Goal: Information Seeking & Learning: Learn about a topic

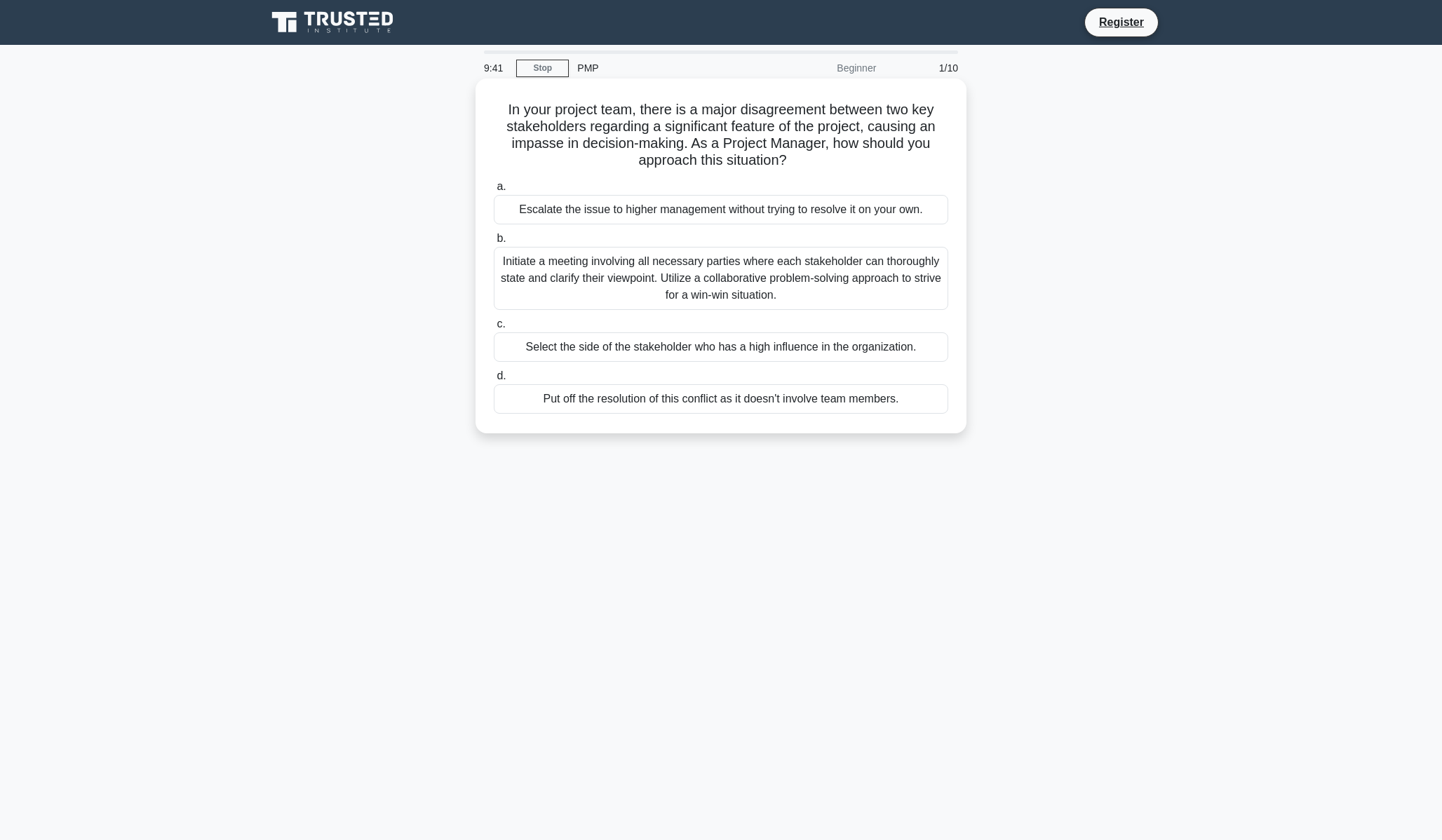
click at [776, 289] on div "Initiate a meeting involving all necessary parties where each stakeholder can t…" at bounding box center [721, 278] width 455 height 63
click at [494, 243] on input "b. Initiate a meeting involving all necessary parties where each stakeholder ca…" at bounding box center [494, 239] width 0 height 9
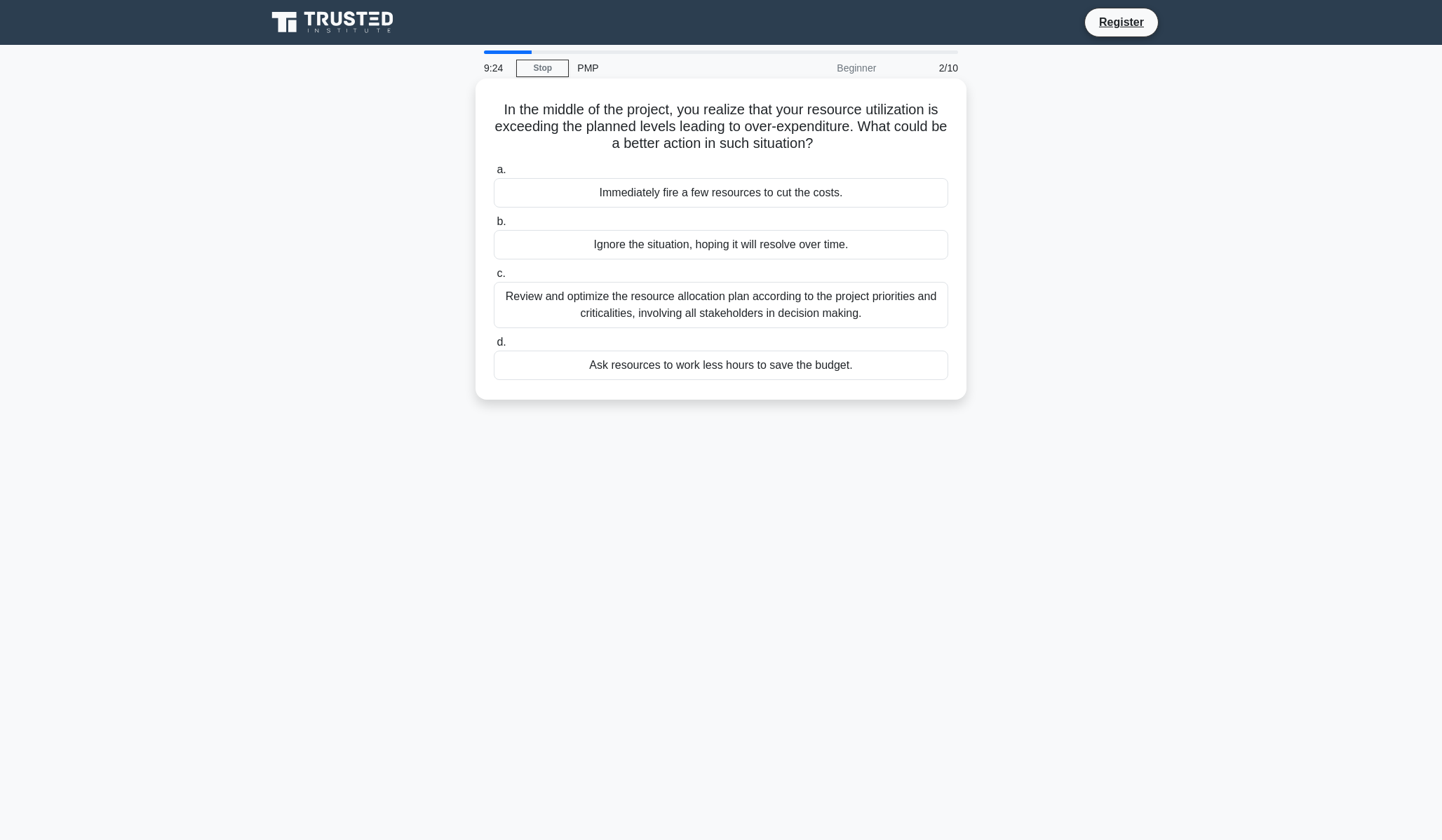
click at [840, 304] on div "Review and optimize the resource allocation plan according to the project prior…" at bounding box center [721, 305] width 455 height 47
click at [494, 278] on input "c. Review and optimize the resource allocation plan according to the project pr…" at bounding box center [494, 274] width 0 height 9
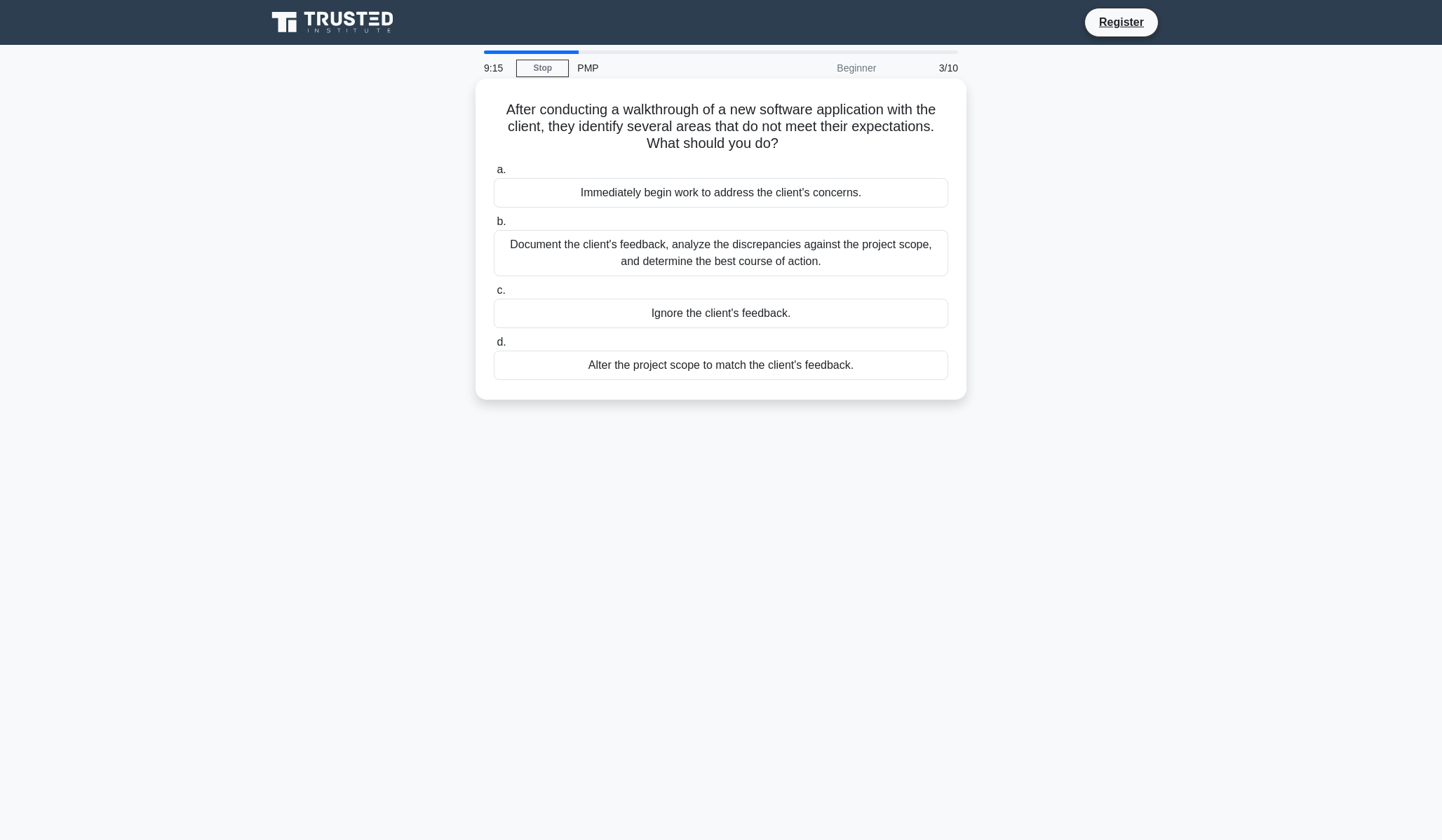
click at [805, 247] on div "Document the client's feedback, analyze the discrepancies against the project s…" at bounding box center [721, 253] width 455 height 47
click at [494, 226] on input "b. Document the client's feedback, analyze the discrepancies against the projec…" at bounding box center [494, 222] width 0 height 9
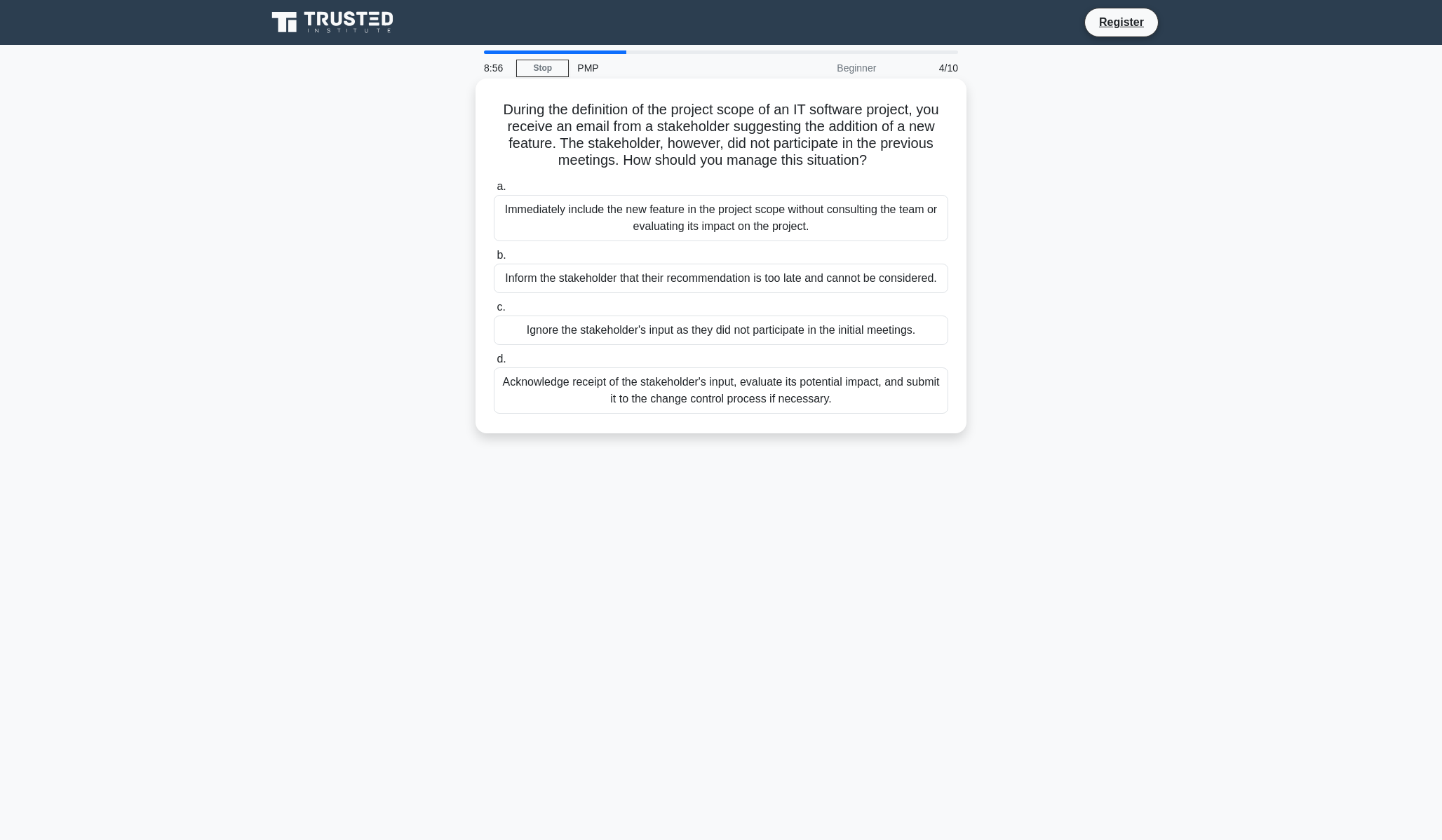
click at [742, 401] on div "Acknowledge receipt of the stakeholder's input, evaluate its potential impact, …" at bounding box center [721, 390] width 455 height 47
click at [494, 364] on input "d. Acknowledge receipt of the stakeholder's input, evaluate its potential impac…" at bounding box center [494, 360] width 0 height 9
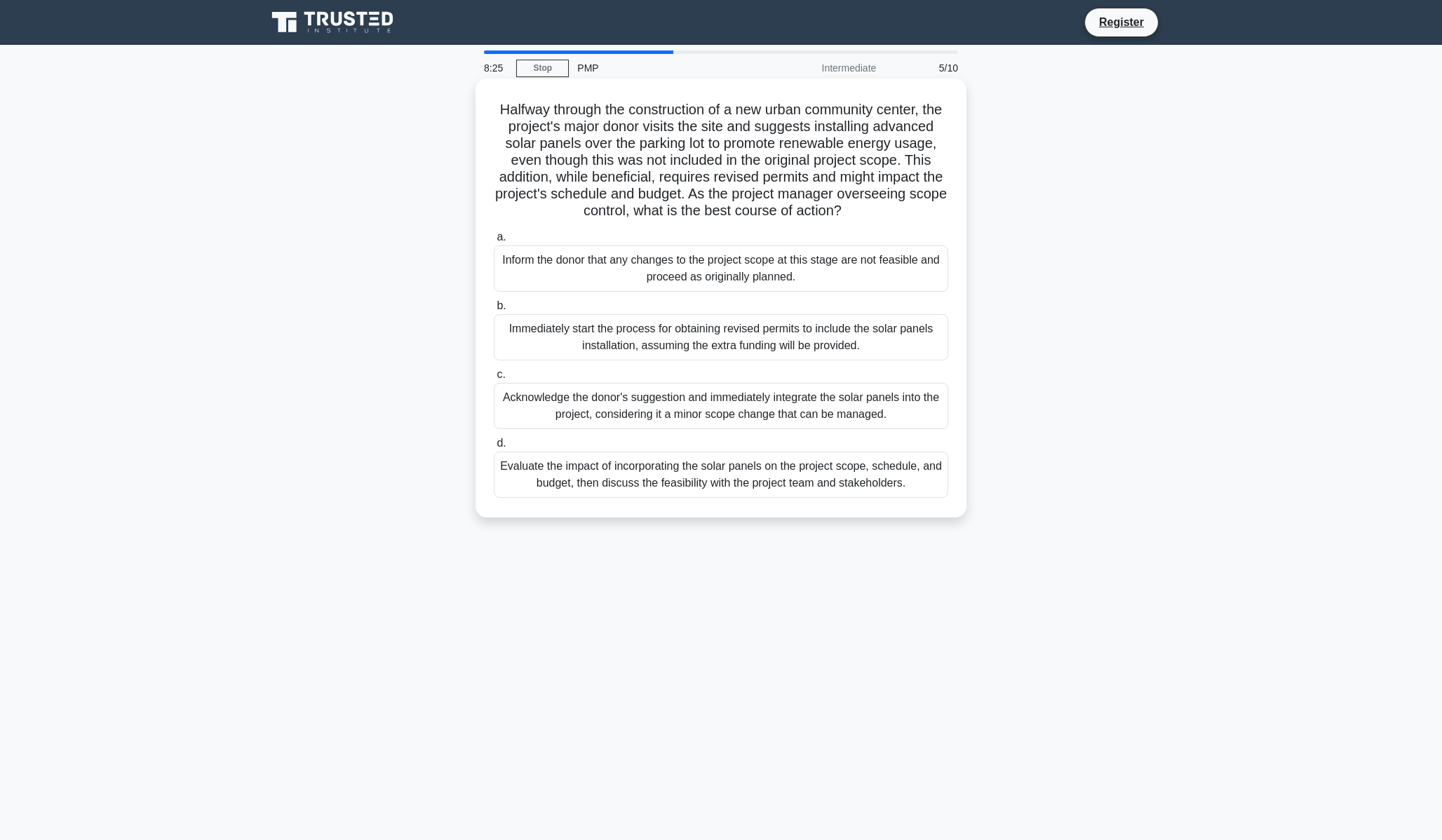
click at [810, 488] on div "Evaluate the impact of incorporating the solar panels on the project scope, sch…" at bounding box center [721, 475] width 455 height 47
click at [494, 448] on input "d. Evaluate the impact of incorporating the solar panels on the project scope, …" at bounding box center [494, 444] width 0 height 9
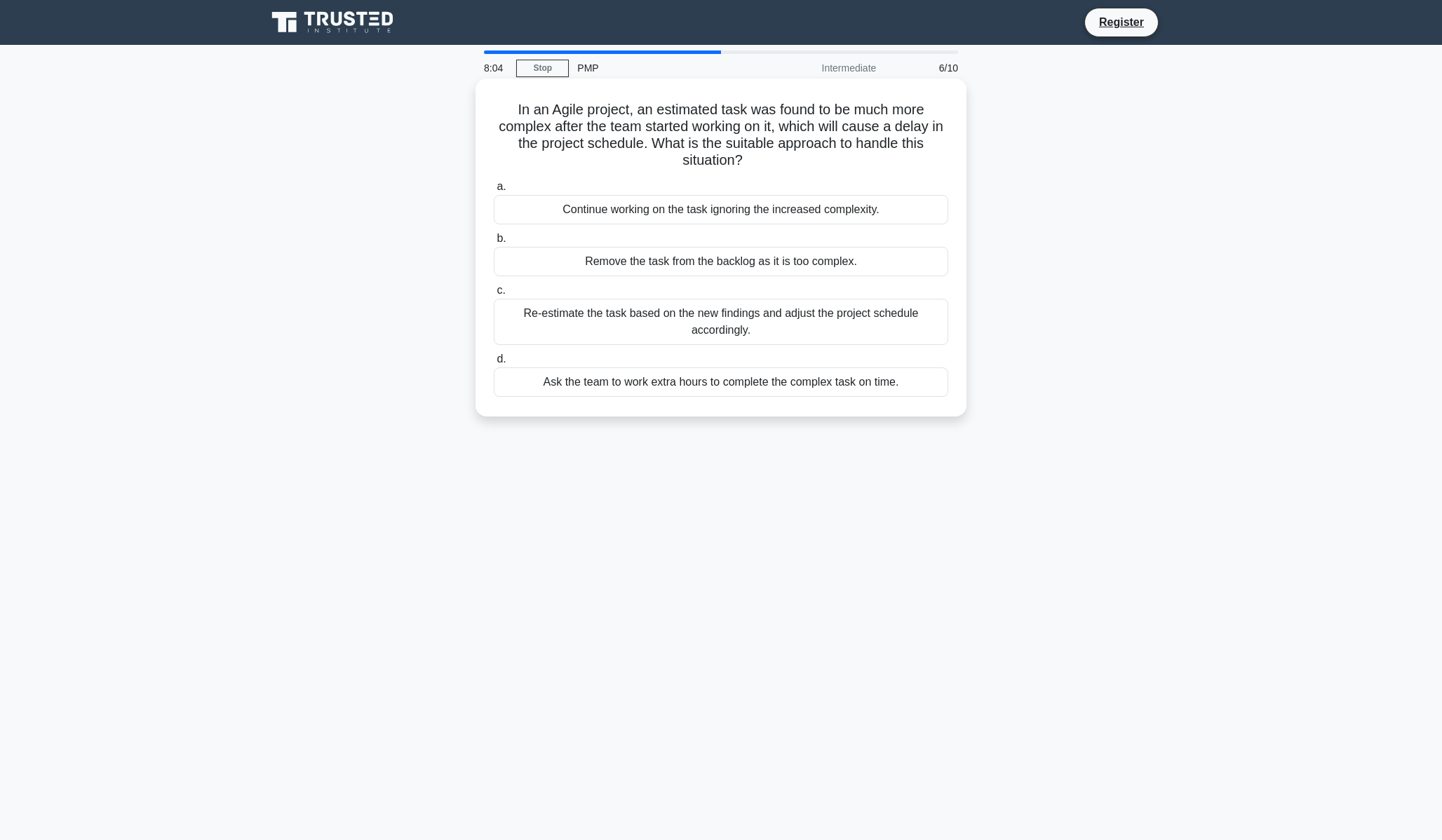
click at [724, 313] on div "Re-estimate the task based on the new findings and adjust the project schedule …" at bounding box center [721, 321] width 455 height 47
click at [494, 295] on input "c. Re-estimate the task based on the new findings and adjust the project schedu…" at bounding box center [494, 290] width 0 height 9
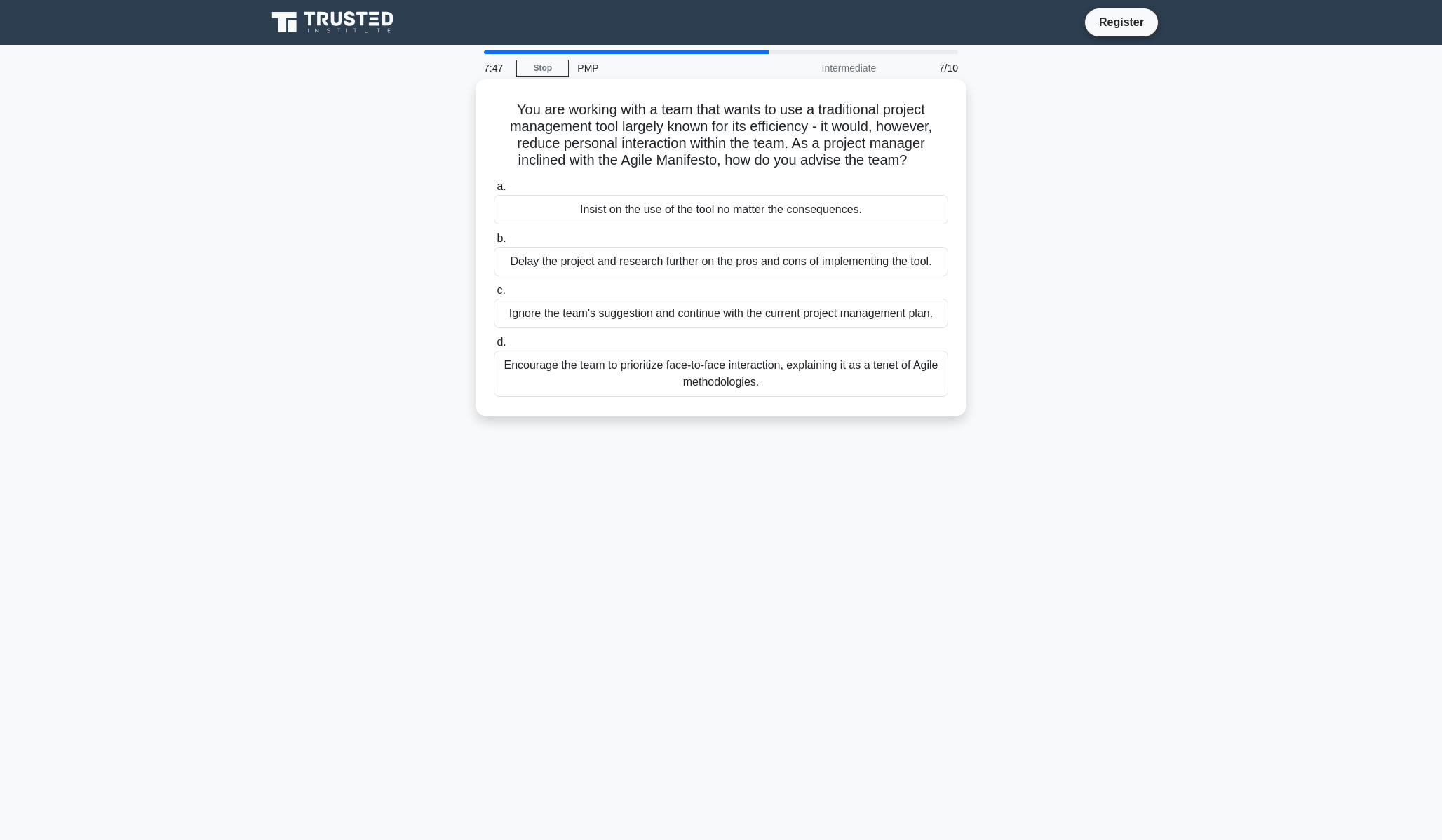
click at [734, 371] on div "Encourage the team to prioritize face-to-face interaction, explaining it as a t…" at bounding box center [721, 373] width 455 height 47
click at [494, 347] on input "d. Encourage the team to prioritize face-to-face interaction, explaining it as …" at bounding box center [494, 342] width 0 height 9
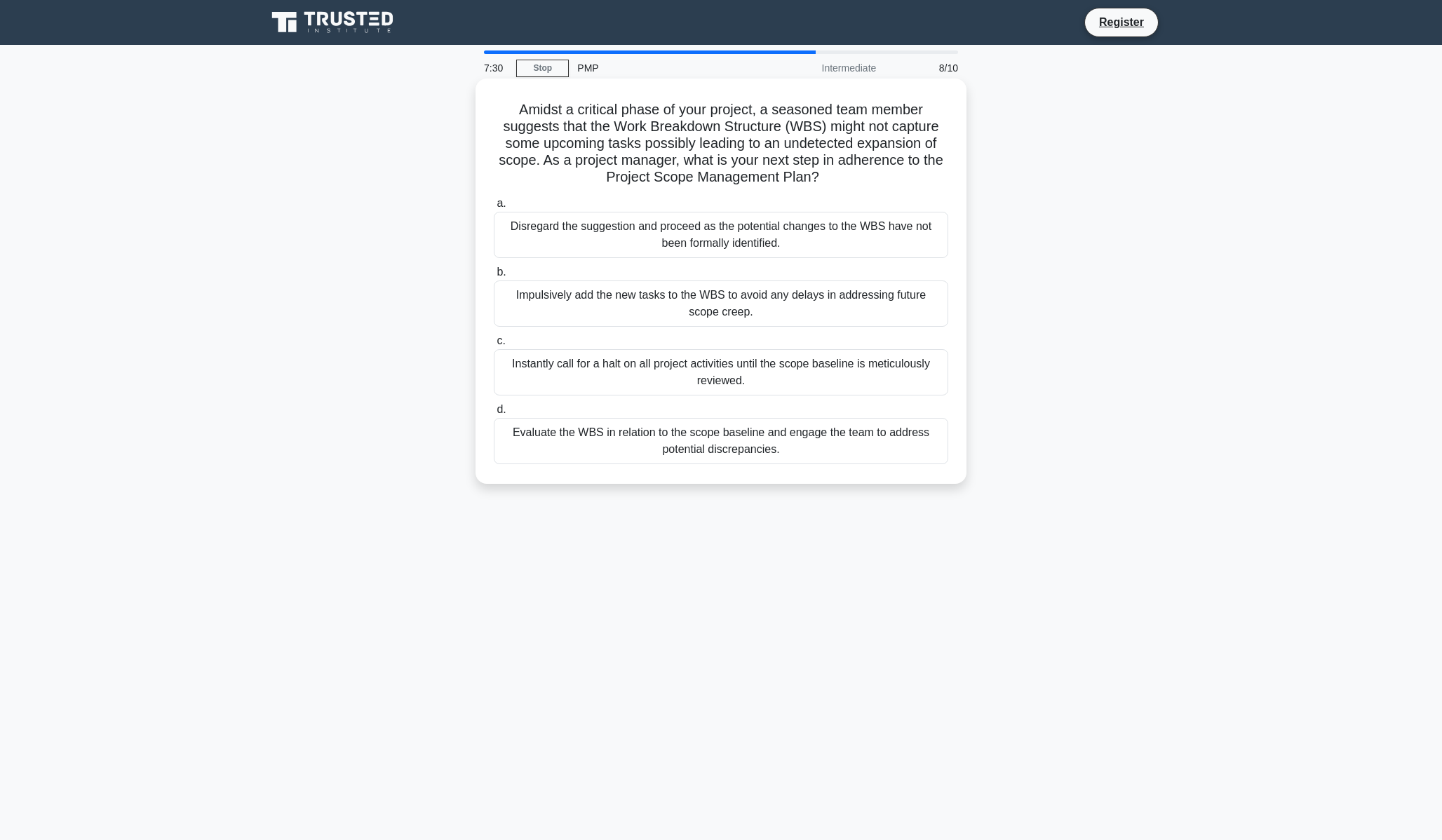
click at [728, 424] on div "Evaluate the WBS in relation to the scope baseline and engage the team to addre…" at bounding box center [721, 441] width 455 height 47
click at [494, 415] on input "d. Evaluate the WBS in relation to the scope baseline and engage the team to ad…" at bounding box center [494, 410] width 0 height 9
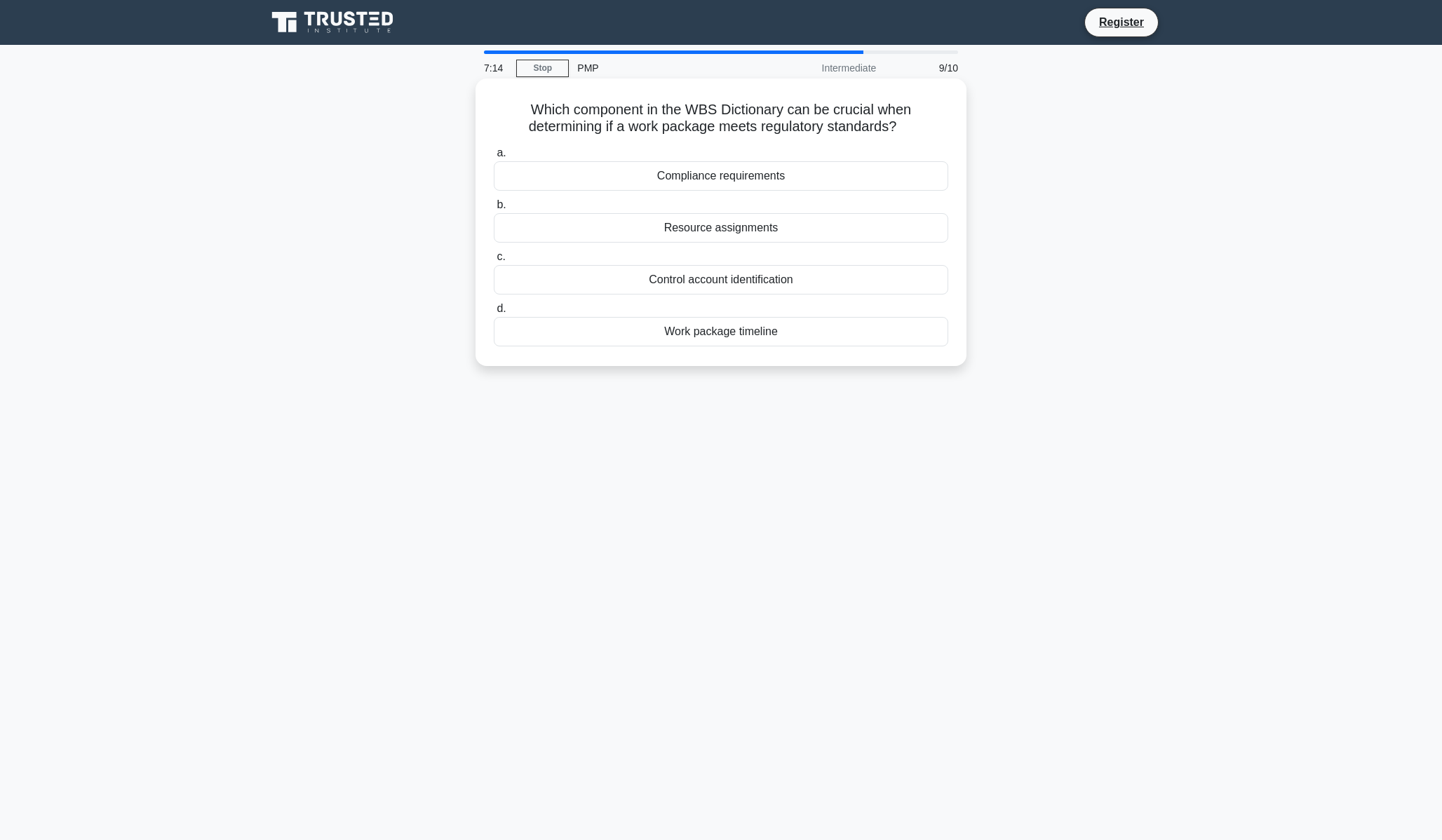
click at [743, 175] on div "Compliance requirements" at bounding box center [721, 176] width 455 height 29
click at [494, 158] on input "a. Compliance requirements" at bounding box center [494, 153] width 0 height 9
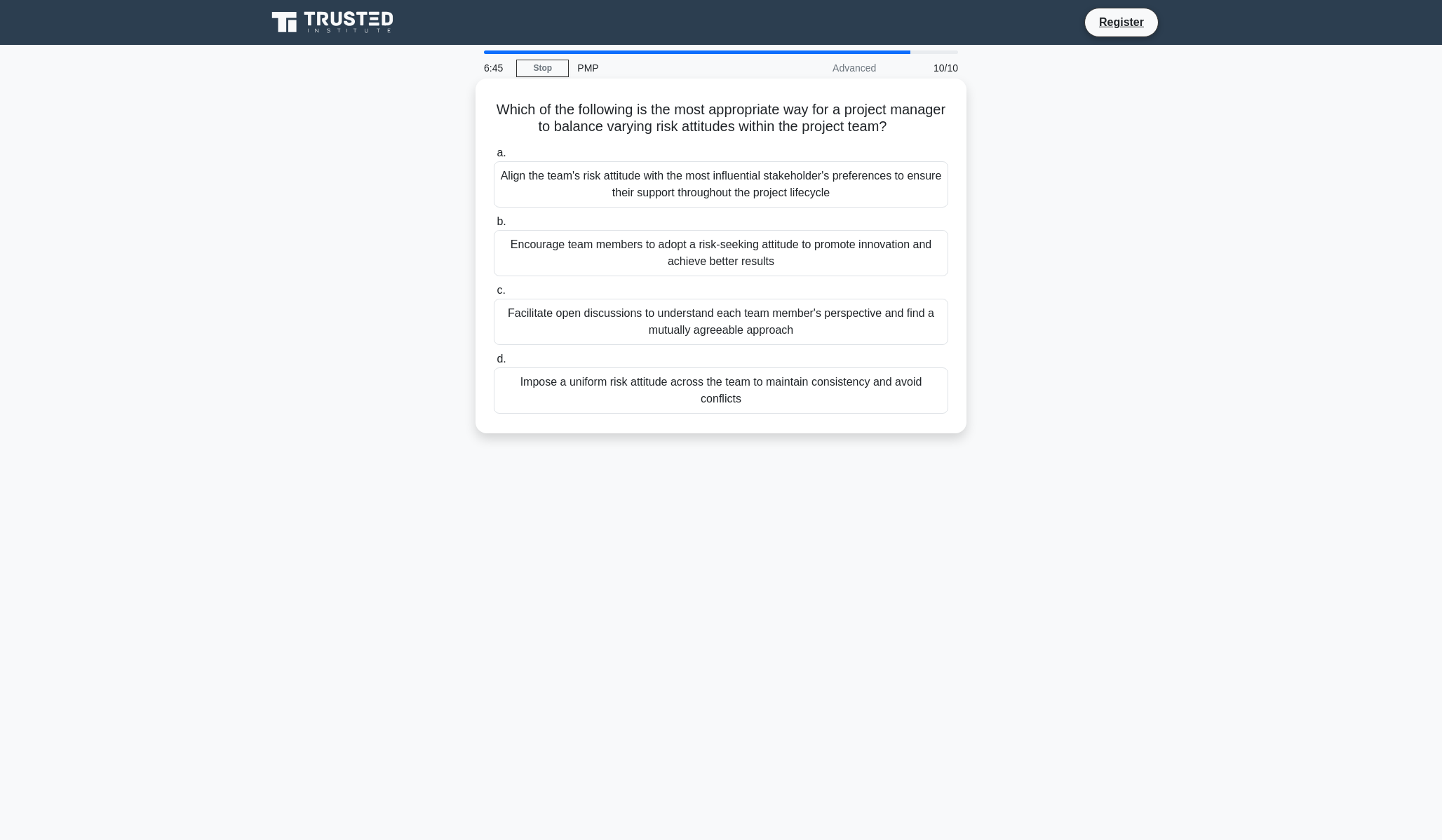
drag, startPoint x: 772, startPoint y: 316, endPoint x: 862, endPoint y: 216, distance: 134.5
click at [862, 216] on div "a. Align the team's risk attitude with the most influential stakeholder's prefe…" at bounding box center [721, 278] width 471 height 275
click at [862, 216] on label "b. Encourage team members to adopt a risk-seeking attitude to promote innovatio…" at bounding box center [721, 244] width 455 height 63
click at [494, 217] on input "b. Encourage team members to adopt a risk-seeking attitude to promote innovatio…" at bounding box center [494, 222] width 0 height 9
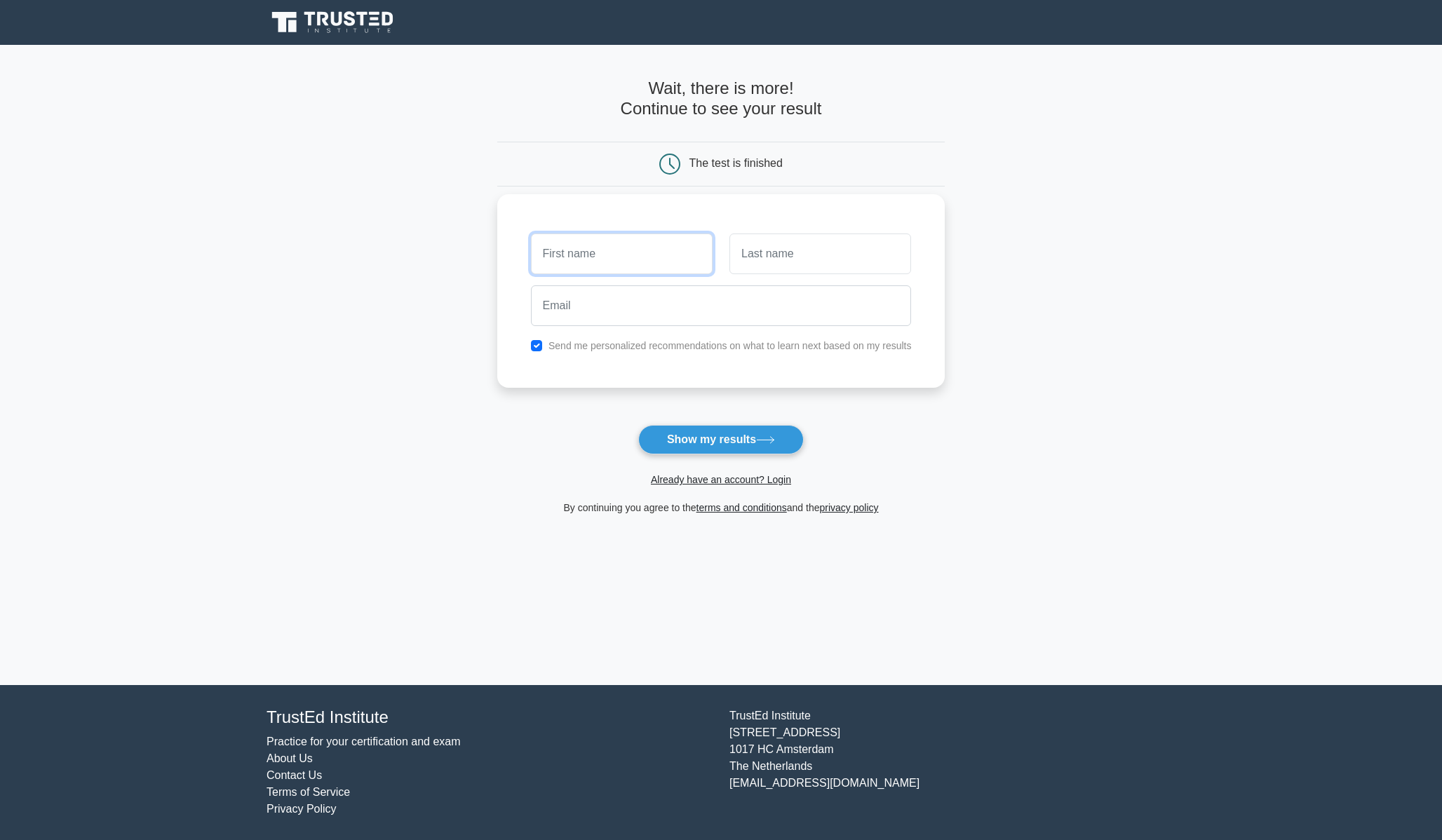
click at [616, 258] on input "text" at bounding box center [621, 254] width 182 height 41
type input "Sanjeet"
click at [769, 255] on input "text" at bounding box center [820, 254] width 182 height 41
type input "Pattnaik"
click at [754, 294] on input "email" at bounding box center [721, 306] width 381 height 41
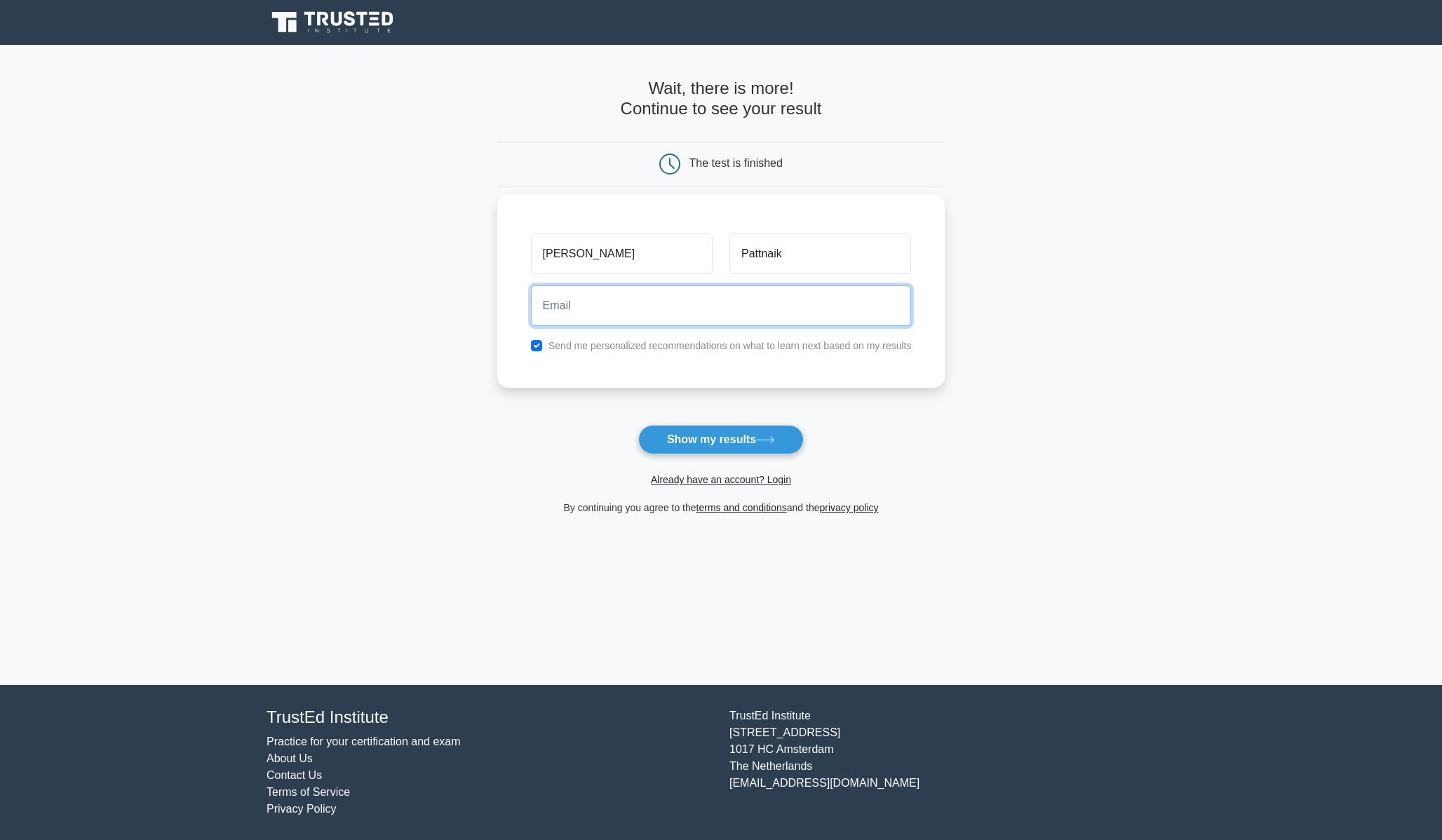
type input "sanjeet.pattnaik94@gmail.com"
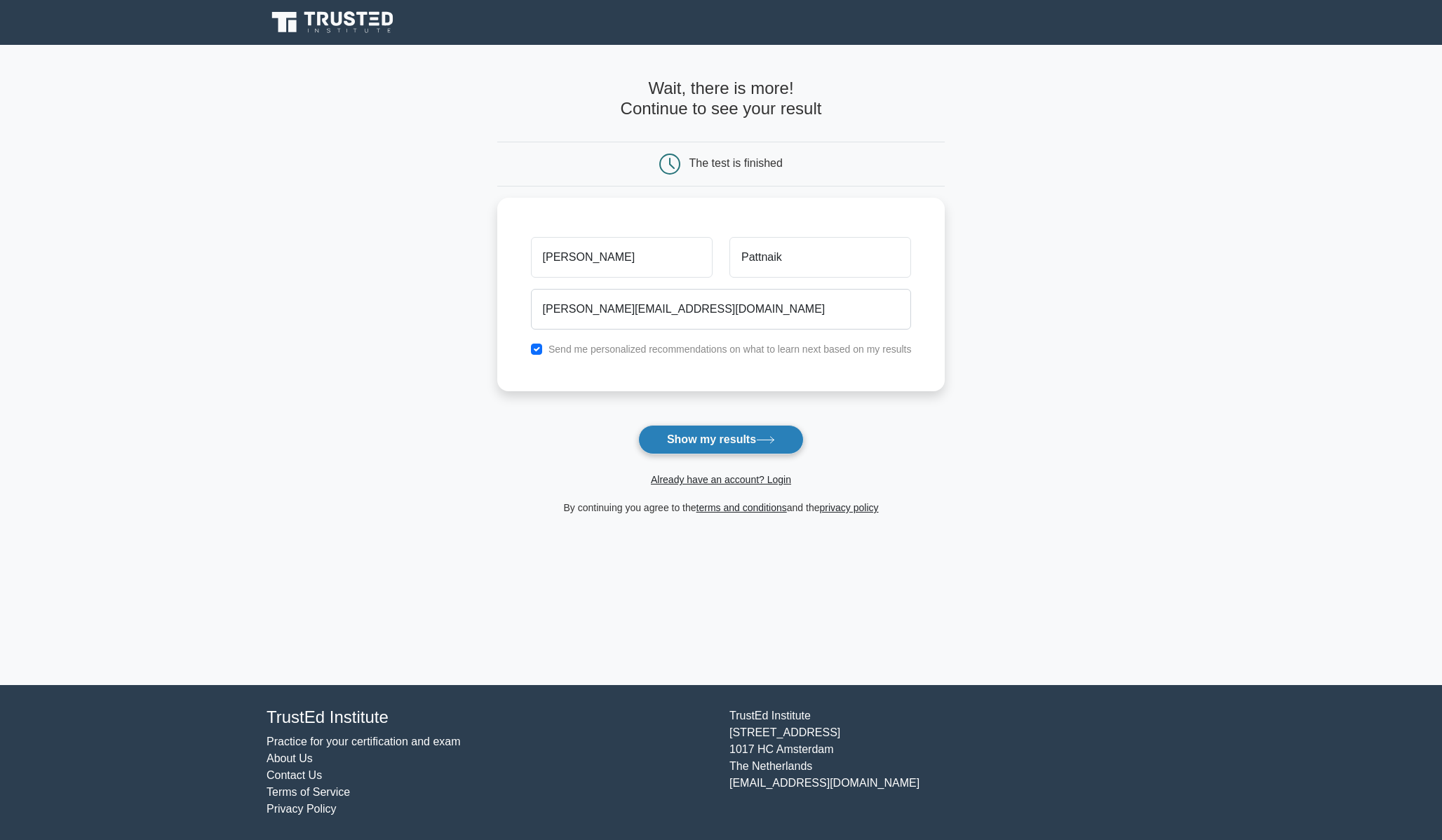
click at [709, 451] on button "Show my results" at bounding box center [721, 439] width 165 height 29
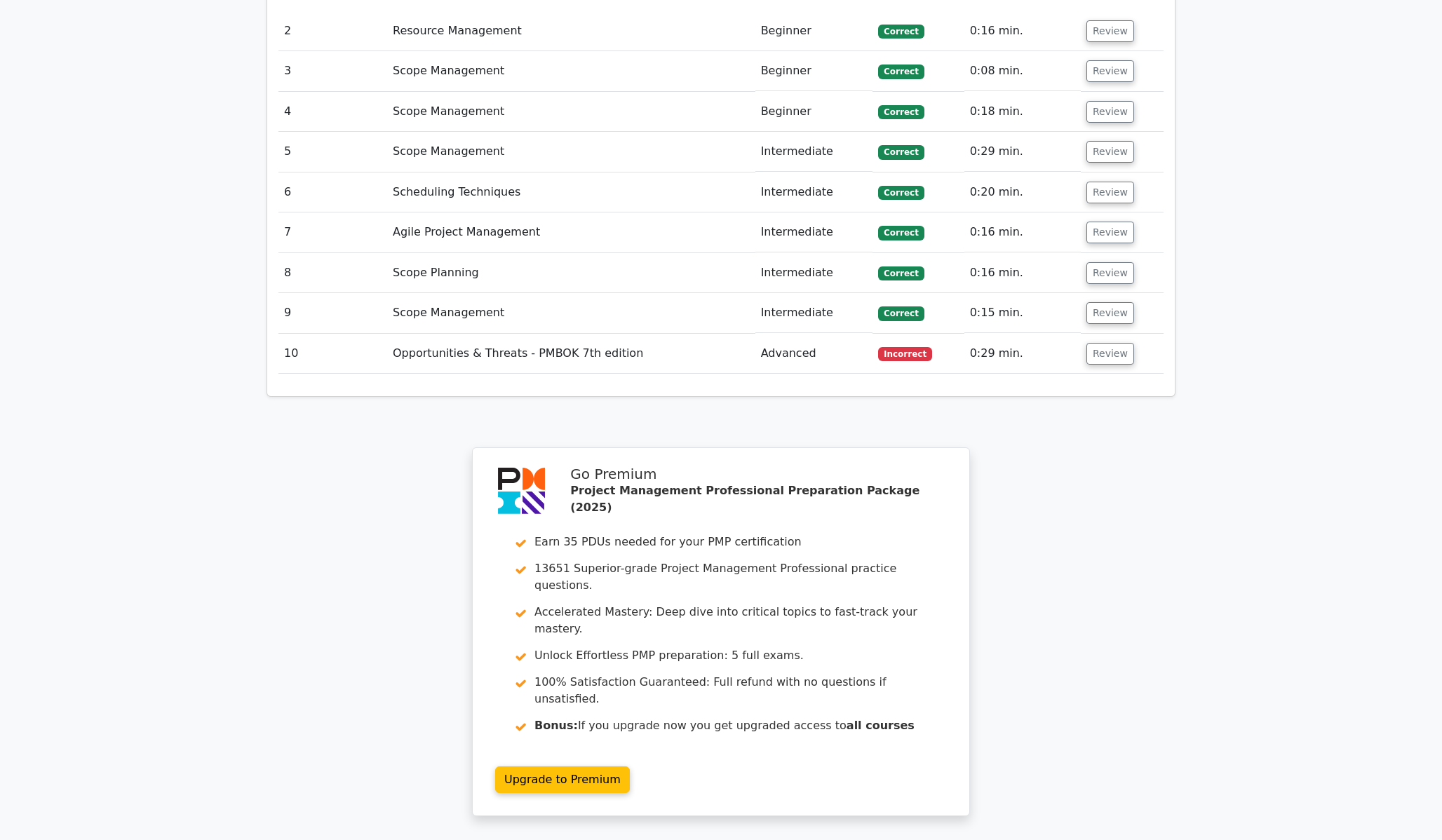
scroll to position [1947, 0]
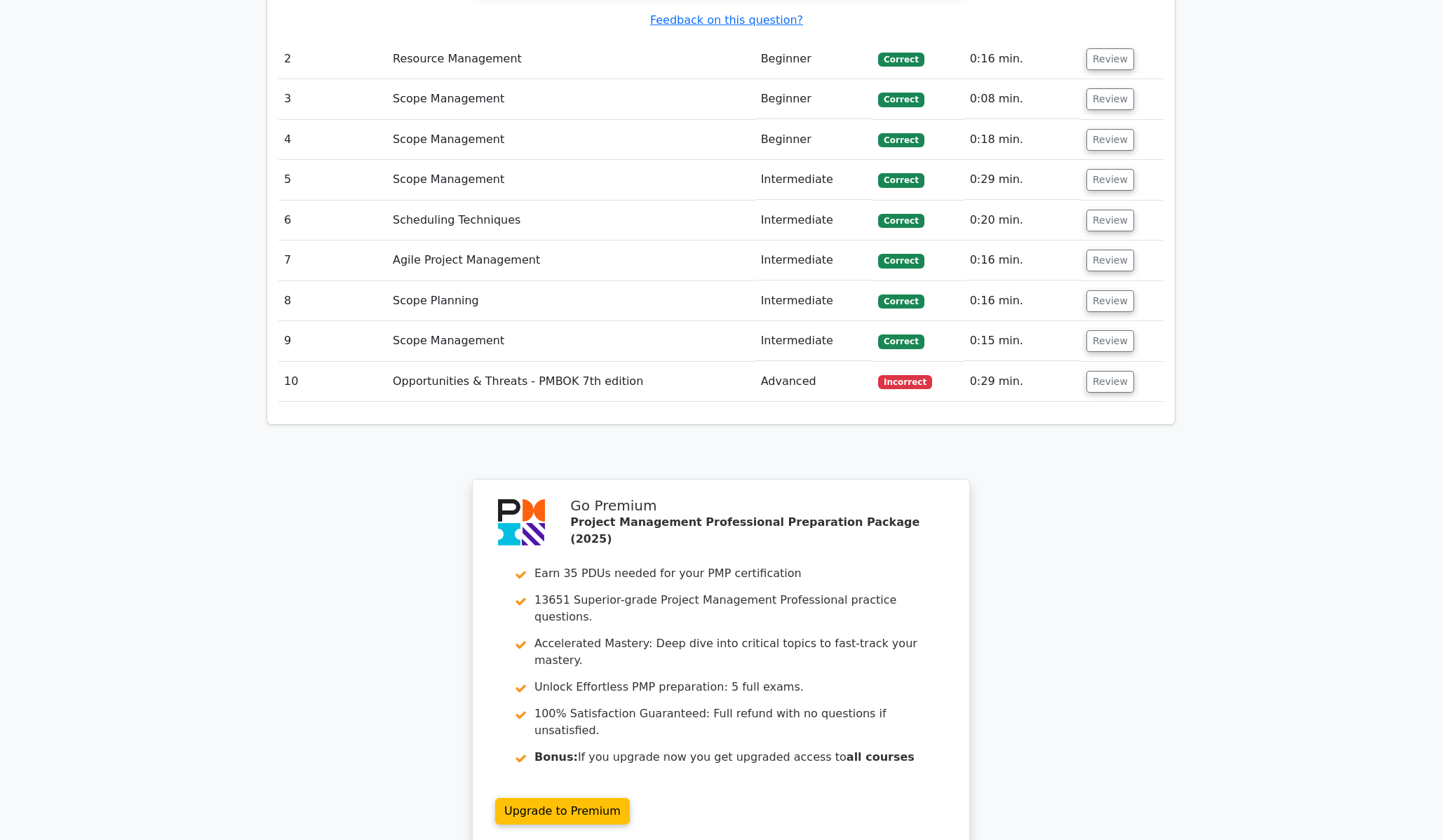
click at [576, 362] on td "Opportunities & Threats - PMBOK 7th edition" at bounding box center [571, 382] width 368 height 40
click at [1120, 371] on button "Review" at bounding box center [1110, 382] width 47 height 22
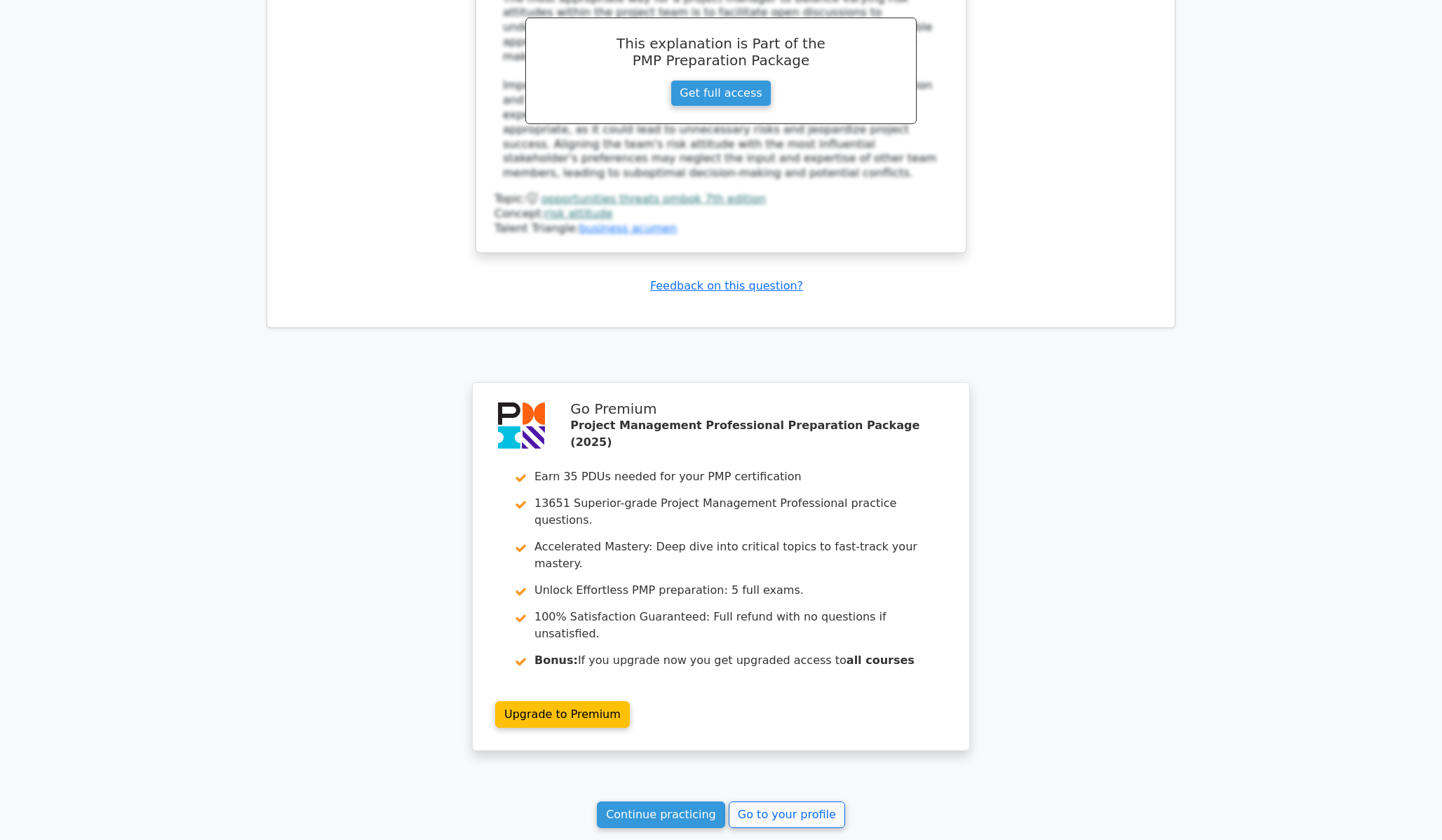
scroll to position [2735, 0]
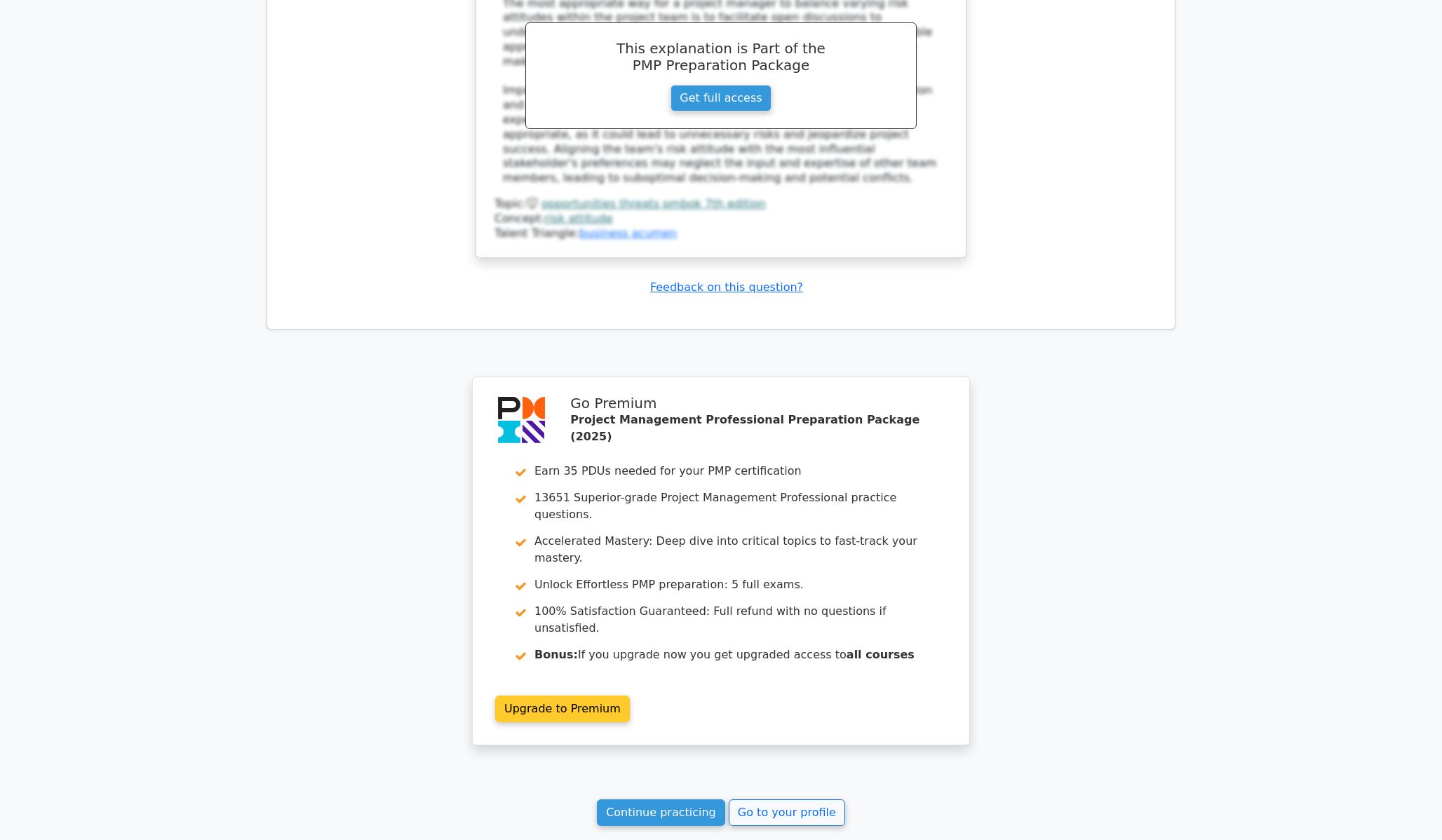
click at [564, 696] on link "Upgrade to Premium" at bounding box center [562, 709] width 134 height 26
